Goal: Task Accomplishment & Management: Complete application form

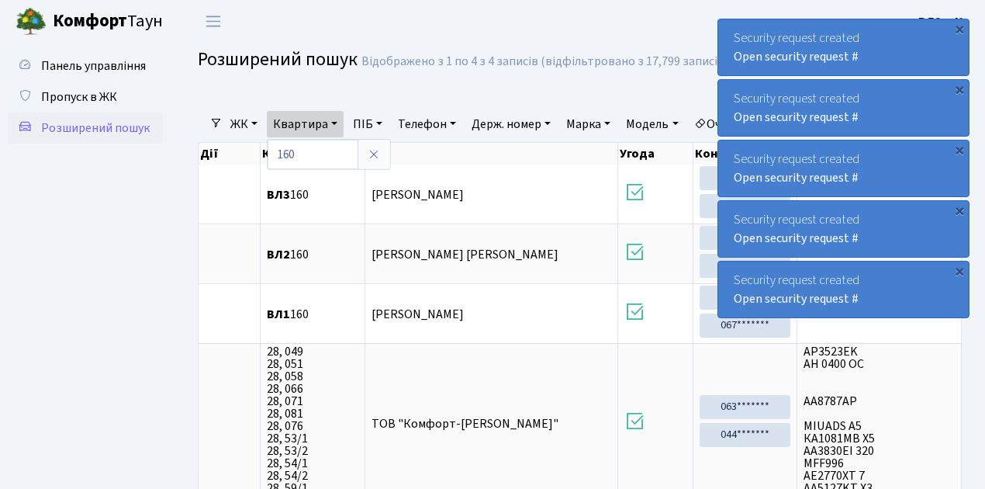
select select "25"
click at [105, 101] on span "Пропуск в ЖК" at bounding box center [79, 96] width 76 height 17
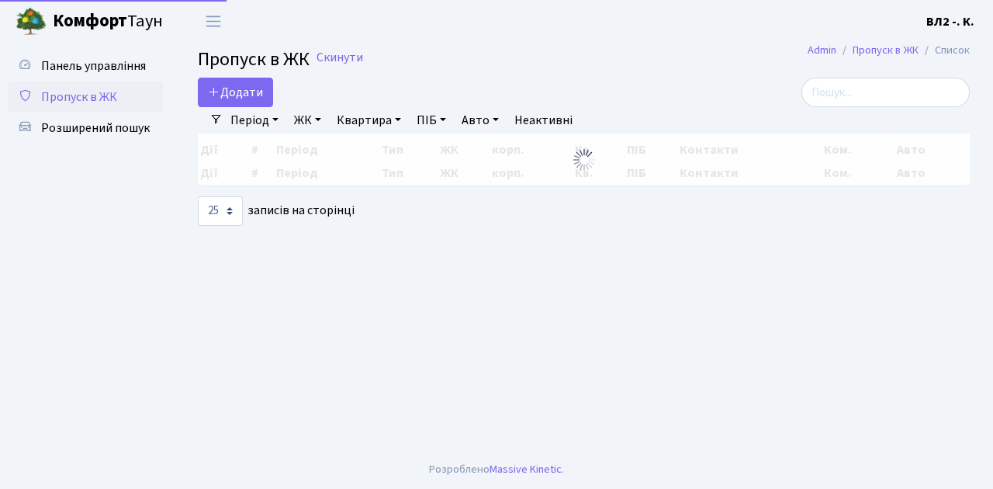
select select "25"
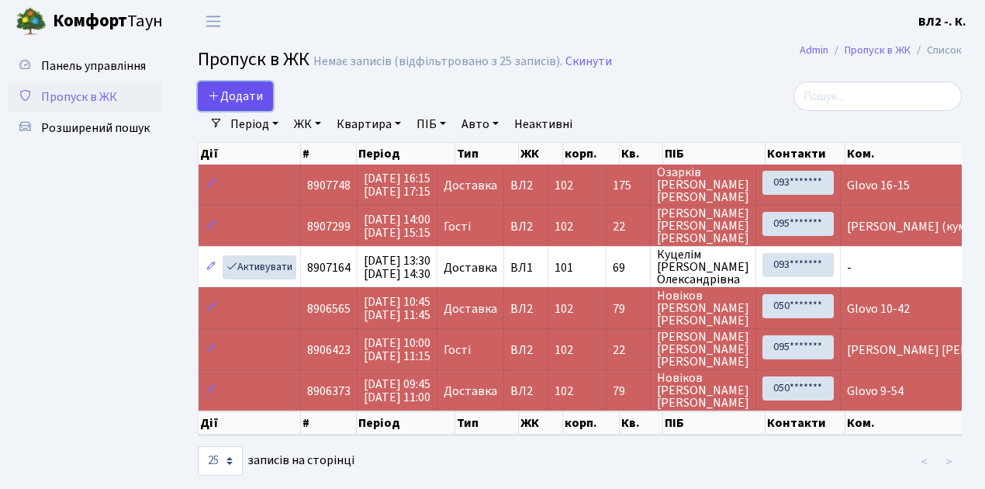
click at [243, 98] on span "Додати" at bounding box center [235, 96] width 55 height 17
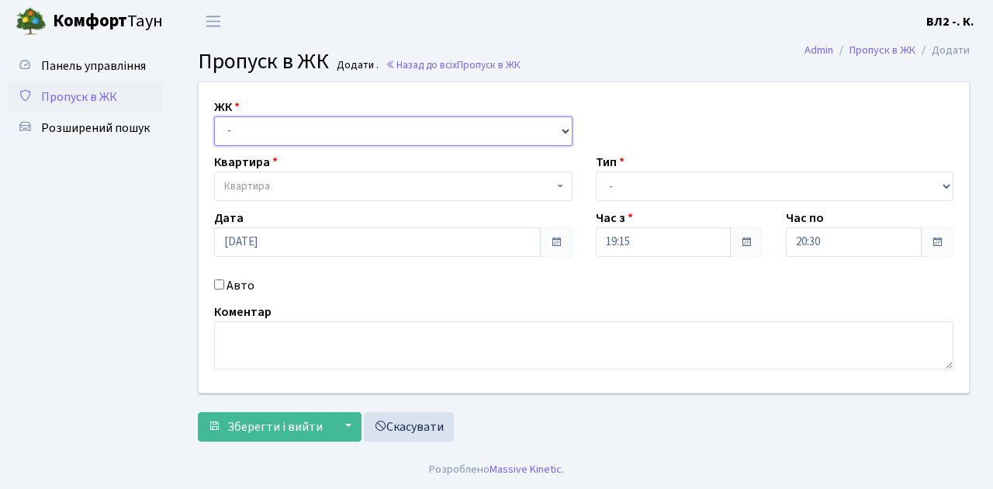
click at [300, 127] on select "- ВЛ1, Ужгородський пров., 4/1 ВЛ2, Голосіївський просп., 76 ВЛ3, пр.Голосіївсь…" at bounding box center [393, 130] width 358 height 29
select select "317"
click at [214, 116] on select "- ВЛ1, Ужгородський пров., 4/1 ВЛ2, Голосіївський просп., 76 ВЛ3, пр.Голосіївсь…" at bounding box center [393, 130] width 358 height 29
select select
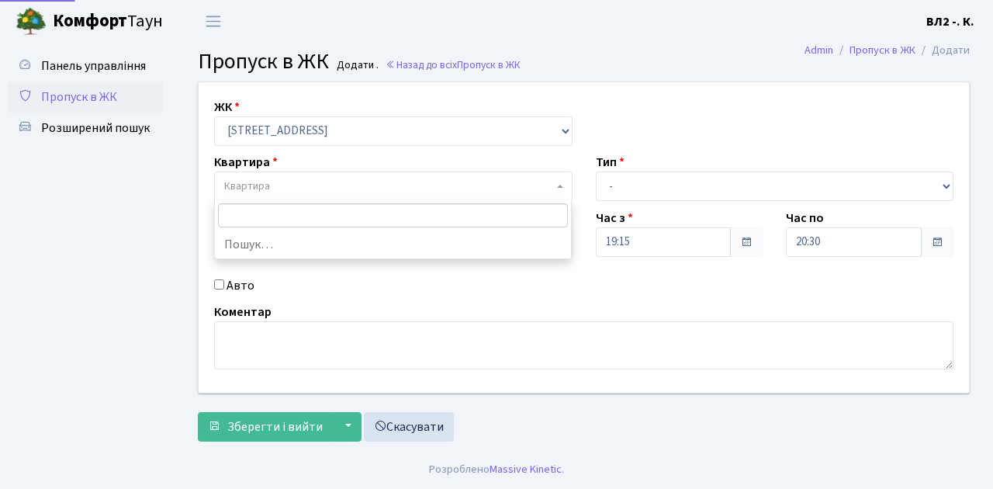
click at [318, 189] on span "Квартира" at bounding box center [388, 186] width 329 height 16
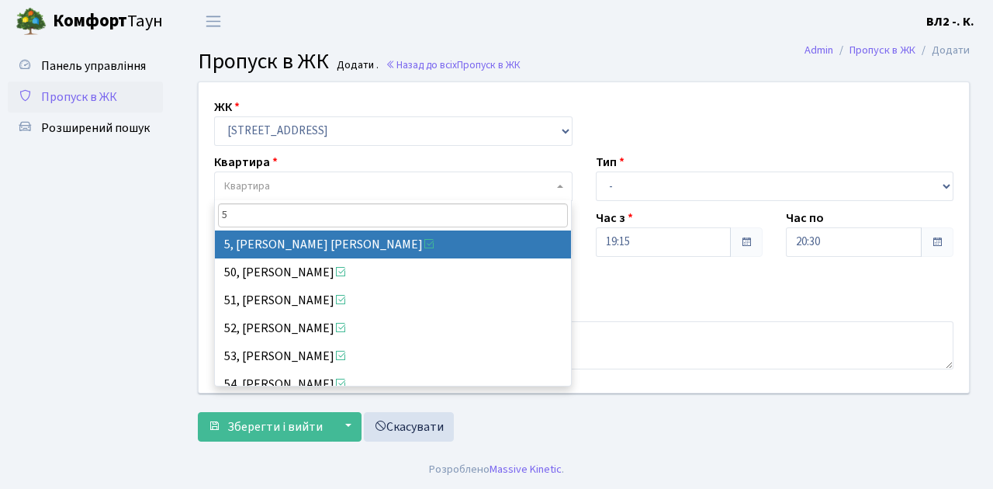
type input "5"
select select "37954"
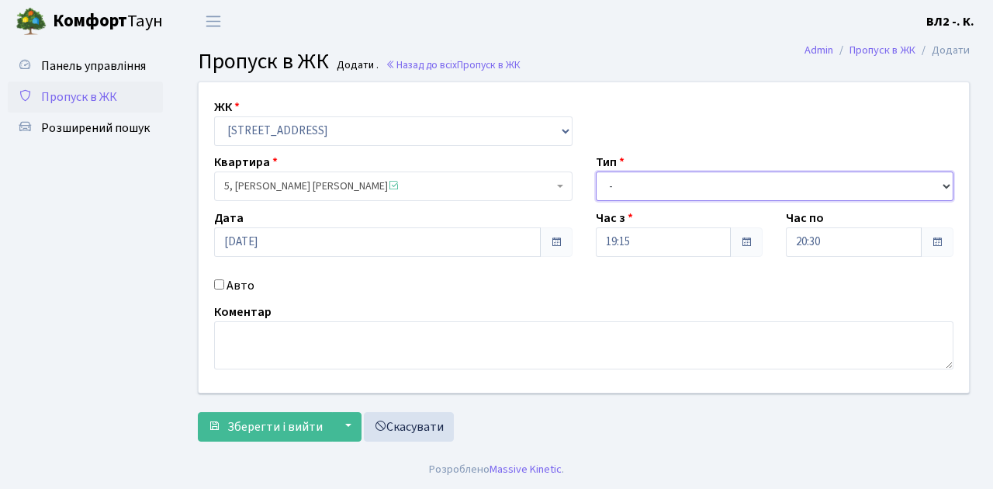
click at [608, 185] on select "- Доставка Таксі Гості Сервіс" at bounding box center [775, 185] width 358 height 29
select select "1"
click at [596, 171] on select "- Доставка Таксі Гості Сервіс" at bounding box center [775, 185] width 358 height 29
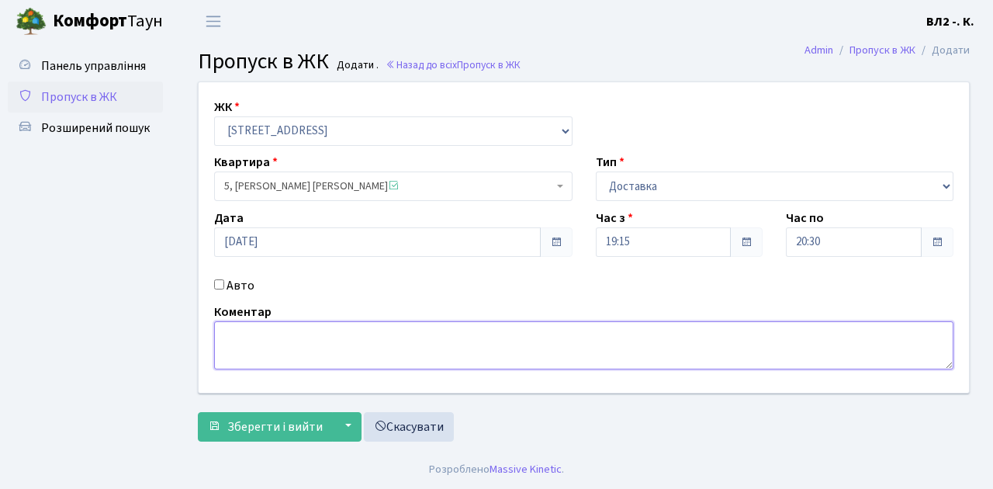
click at [251, 343] on textarea at bounding box center [583, 345] width 739 height 48
type textarea "Glovo"
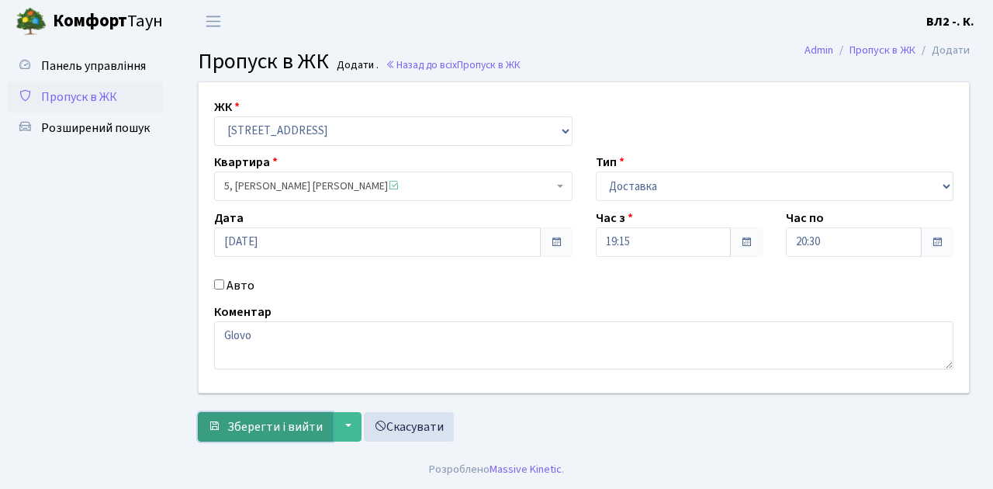
click at [268, 423] on span "Зберегти і вийти" at bounding box center [274, 426] width 95 height 17
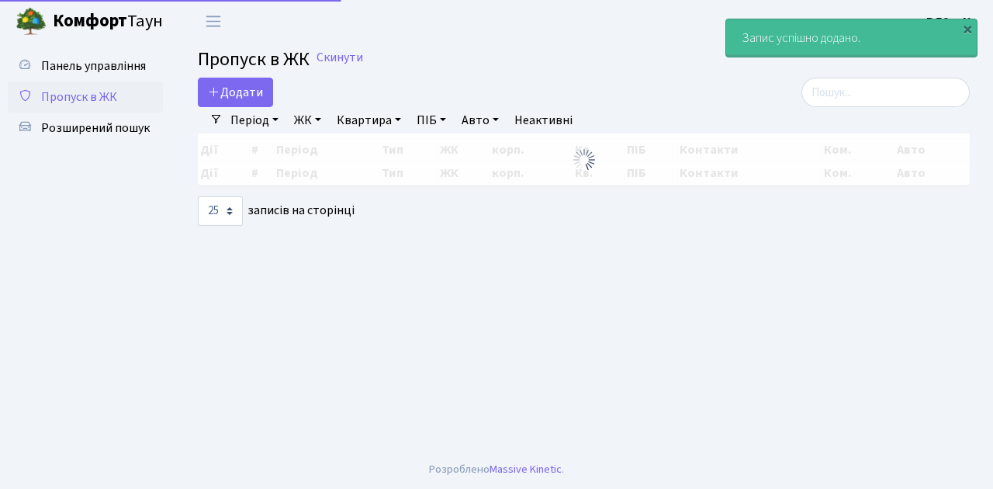
select select "25"
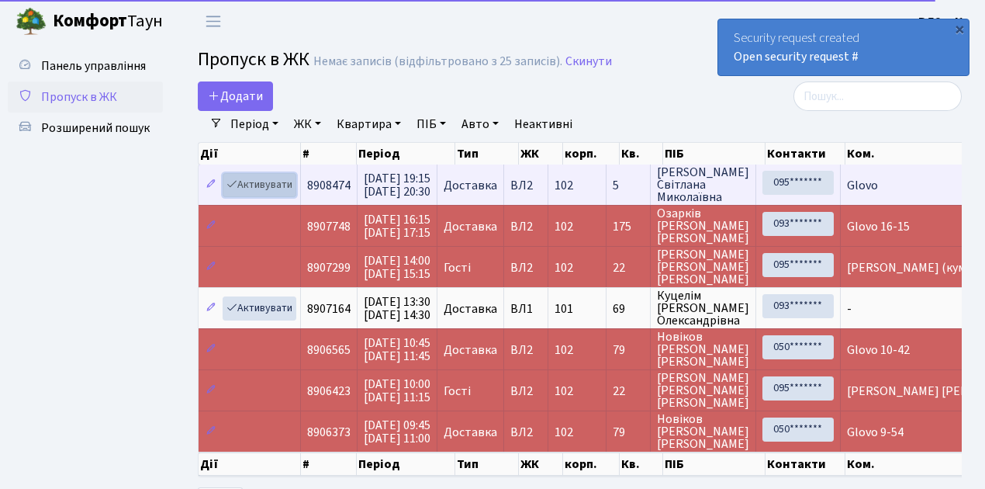
click at [274, 185] on link "Активувати" at bounding box center [260, 185] width 74 height 24
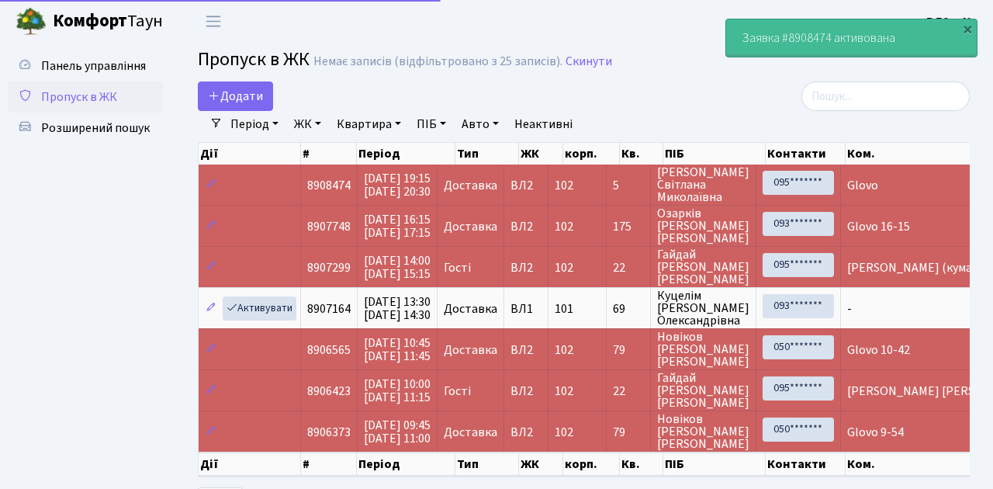
select select "25"
